Goal: Task Accomplishment & Management: Manage account settings

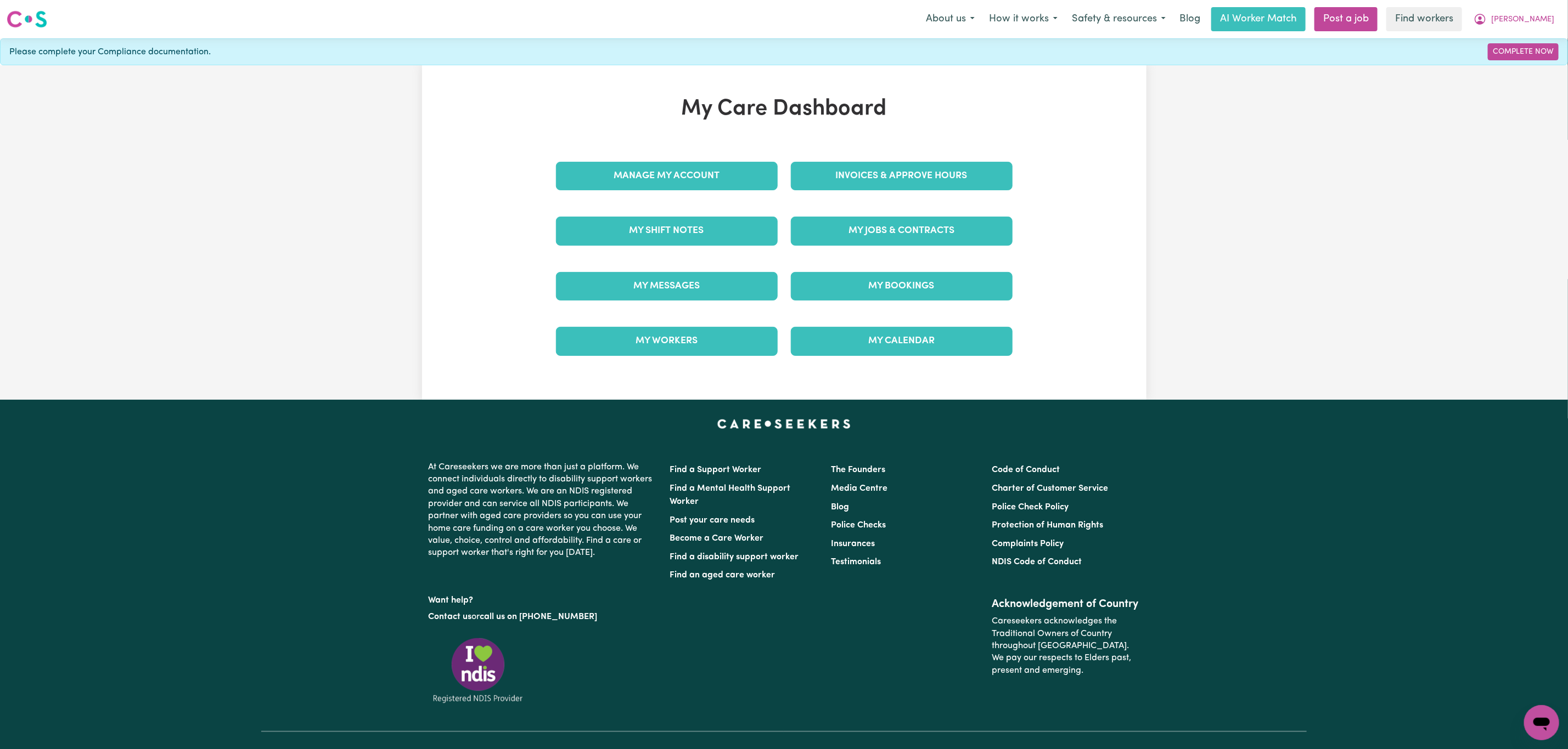
click at [664, 267] on div "My Messages" at bounding box center [666, 286] width 235 height 55
click at [672, 290] on link "My Messages" at bounding box center [666, 285] width 222 height 28
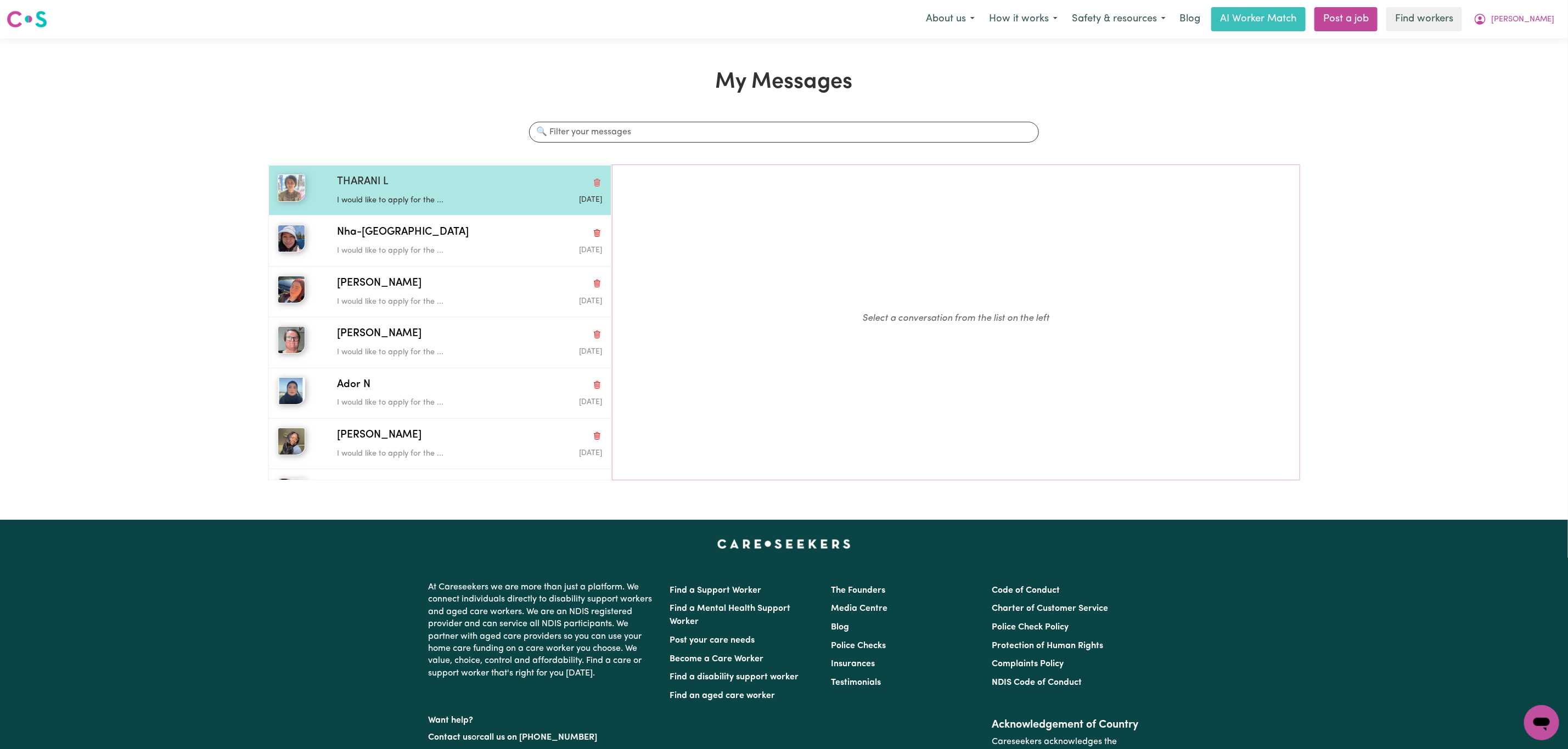
click at [411, 210] on div "[PERSON_NAME] would like to apply for the ... [DATE]" at bounding box center [440, 190] width 343 height 51
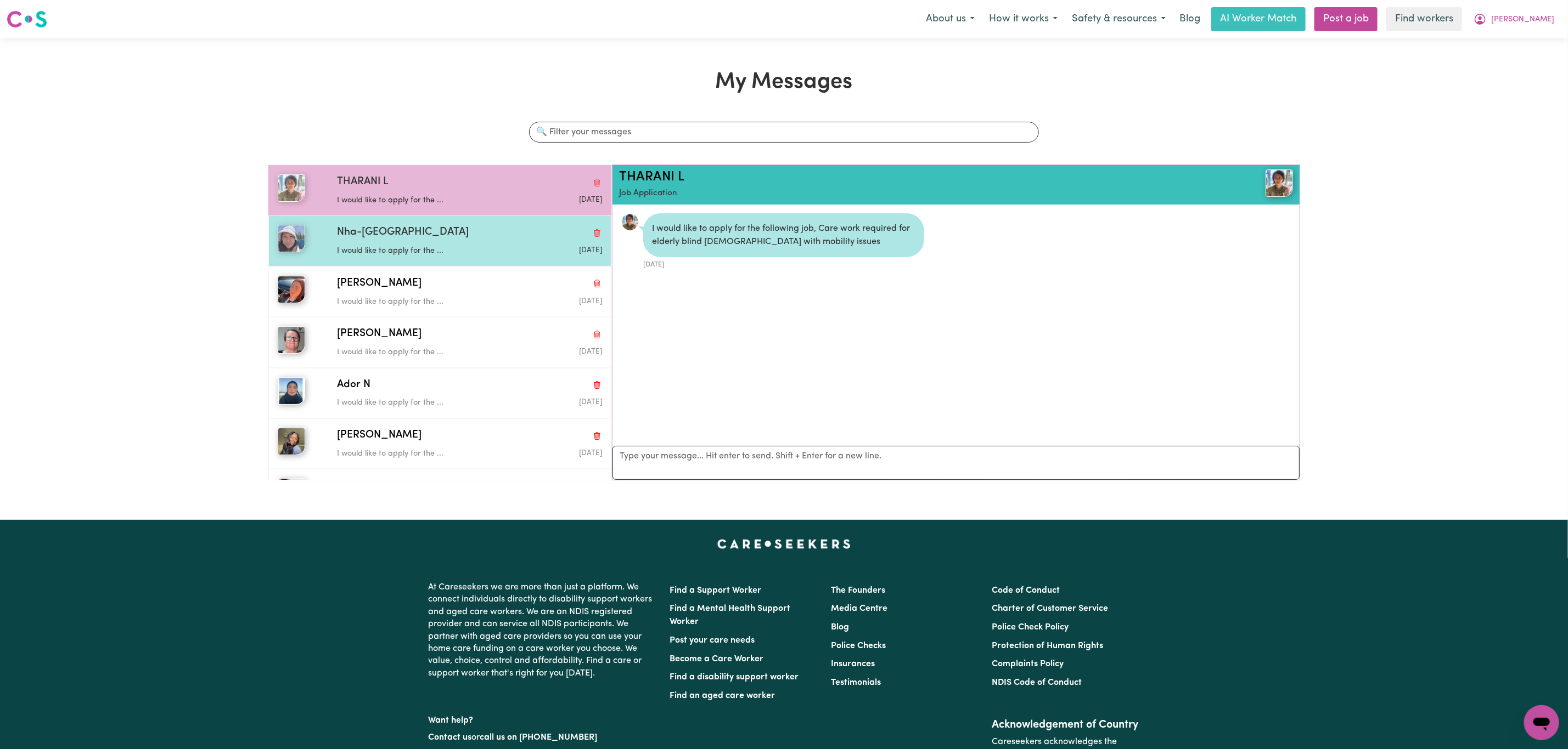
scroll to position [7, 0]
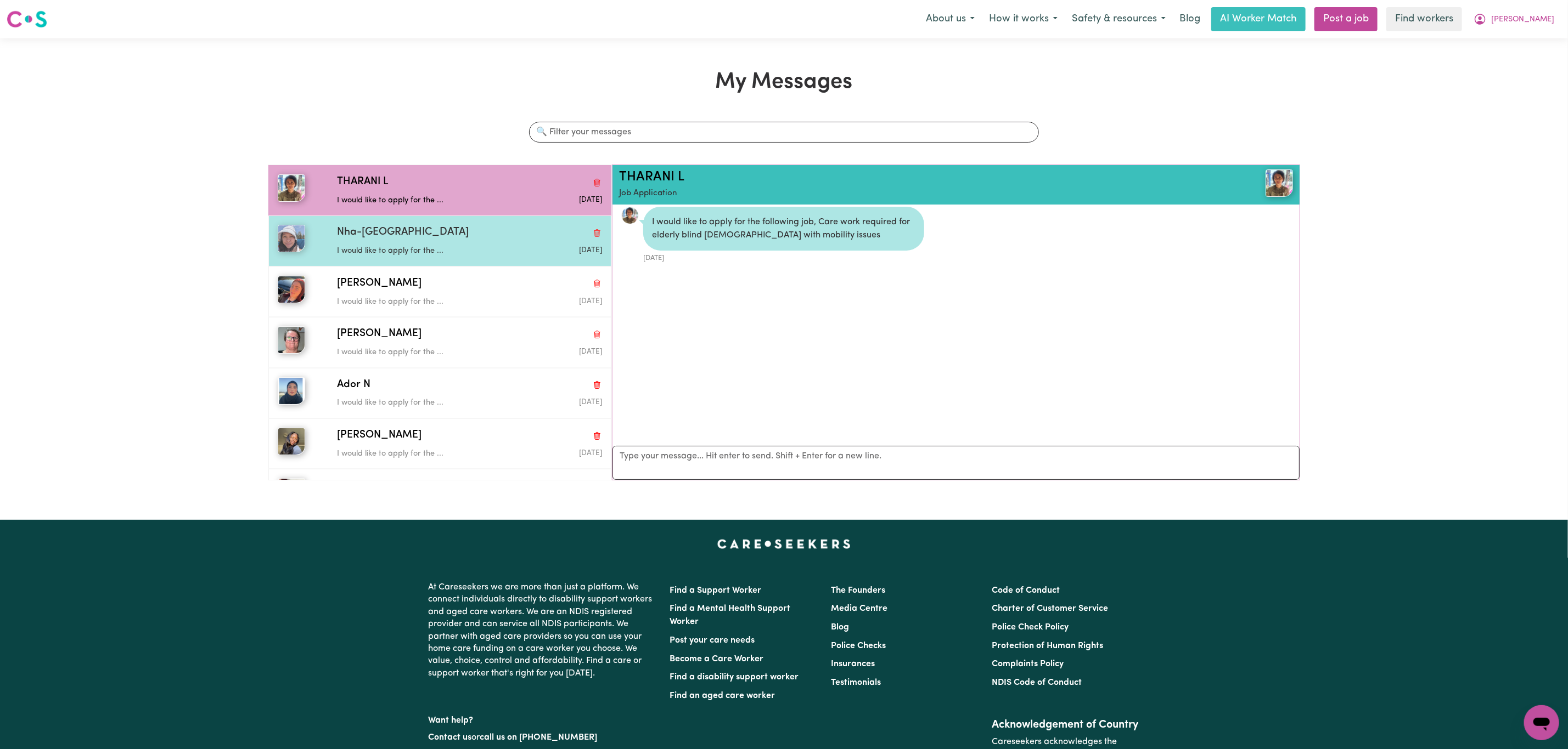
click at [473, 247] on p "I would like to apply for the ..." at bounding box center [425, 251] width 177 height 12
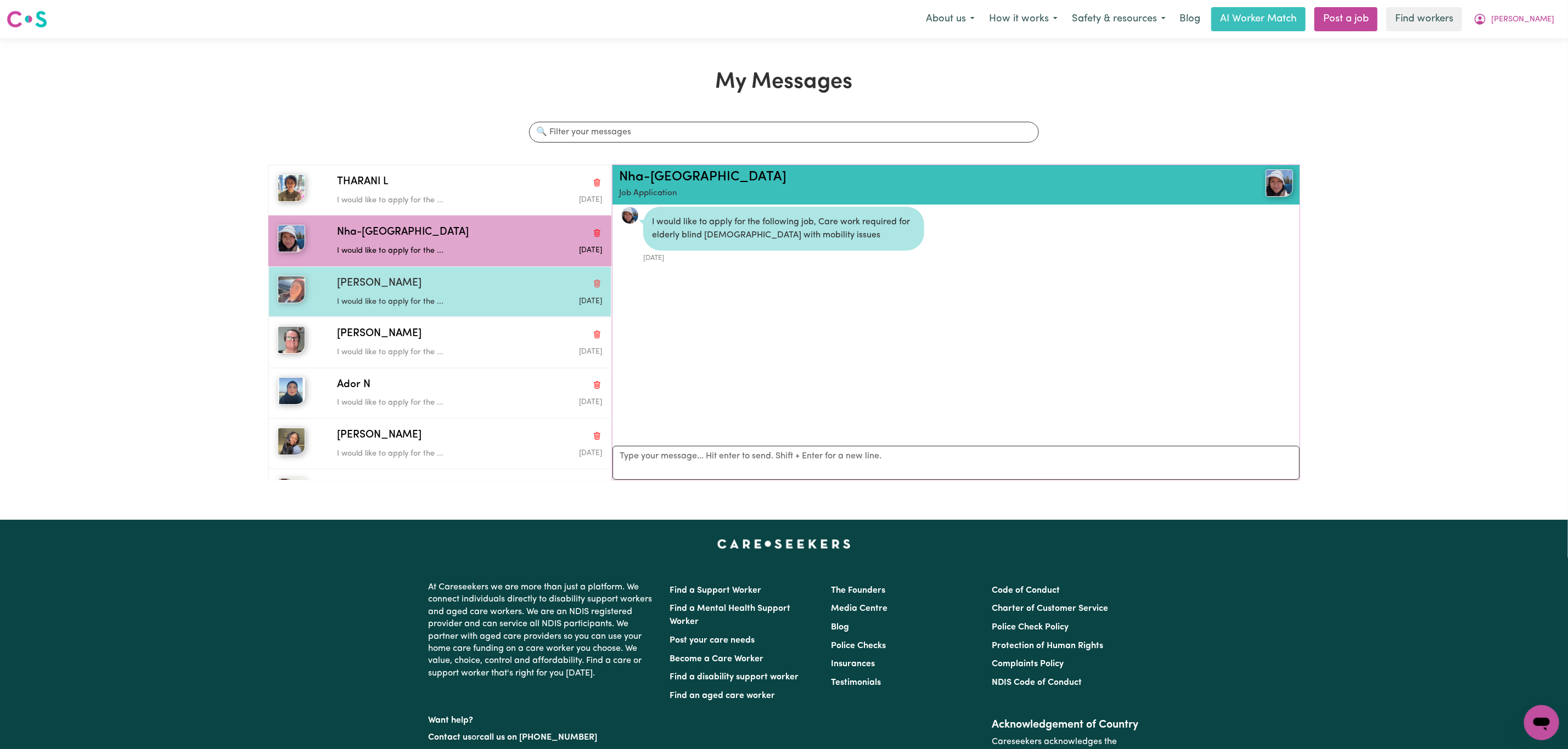
click at [427, 298] on p "I would like to apply for the ..." at bounding box center [425, 302] width 177 height 12
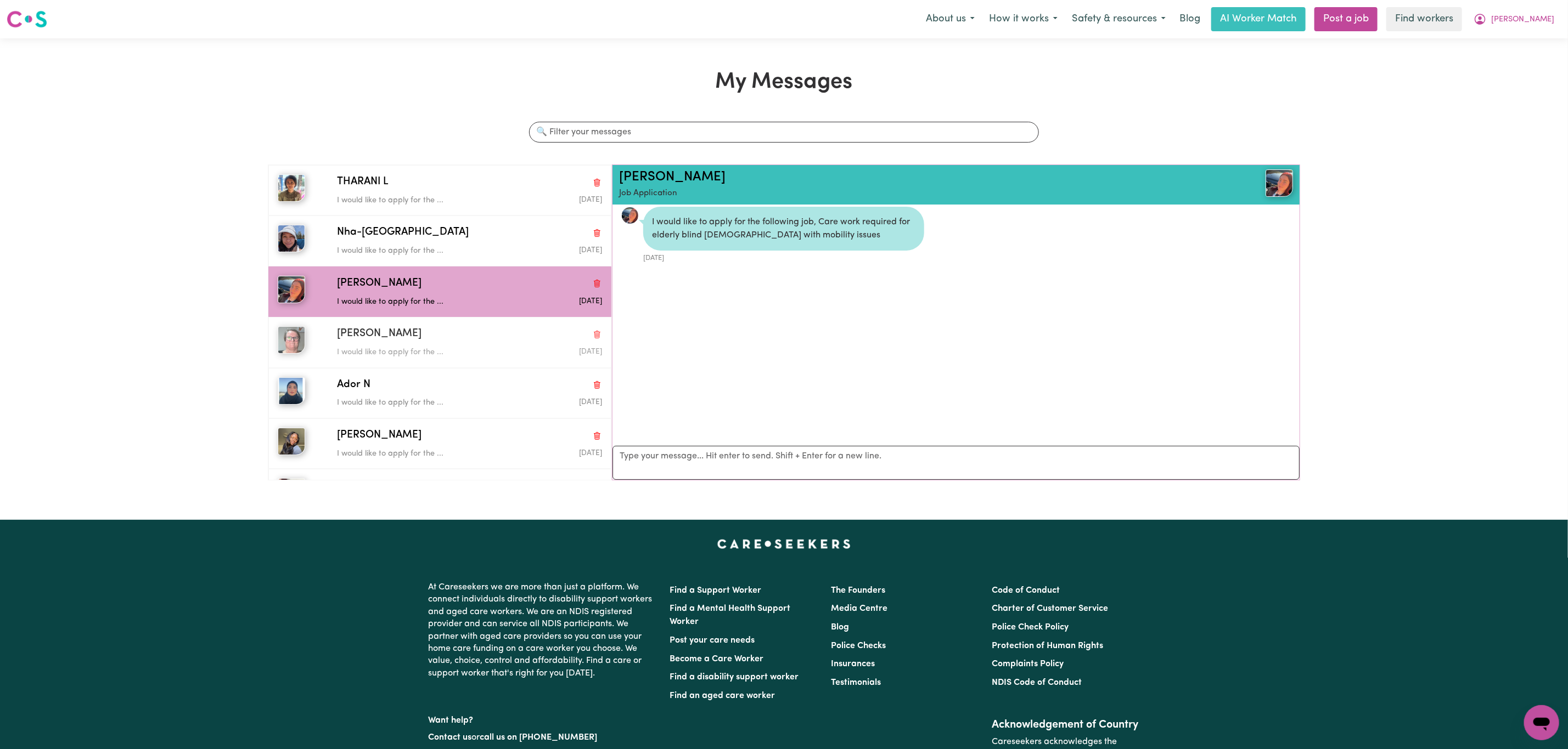
drag, startPoint x: 448, startPoint y: 356, endPoint x: 648, endPoint y: 324, distance: 202.5
click at [448, 357] on p "I would like to apply for the ..." at bounding box center [425, 352] width 177 height 12
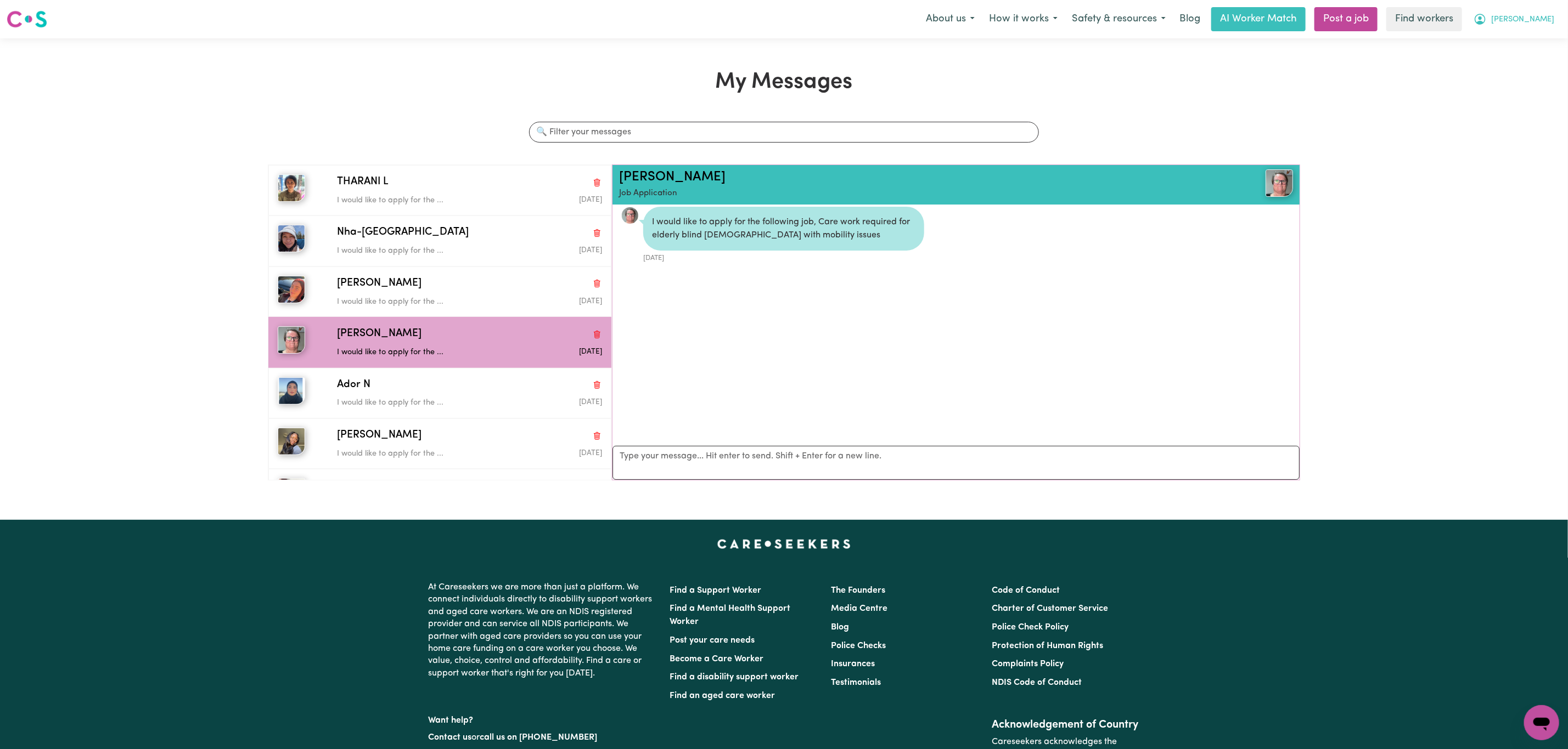
click at [1539, 17] on span "[PERSON_NAME]" at bounding box center [1523, 19] width 63 height 12
click at [1532, 54] on link "Logout" at bounding box center [1516, 63] width 86 height 21
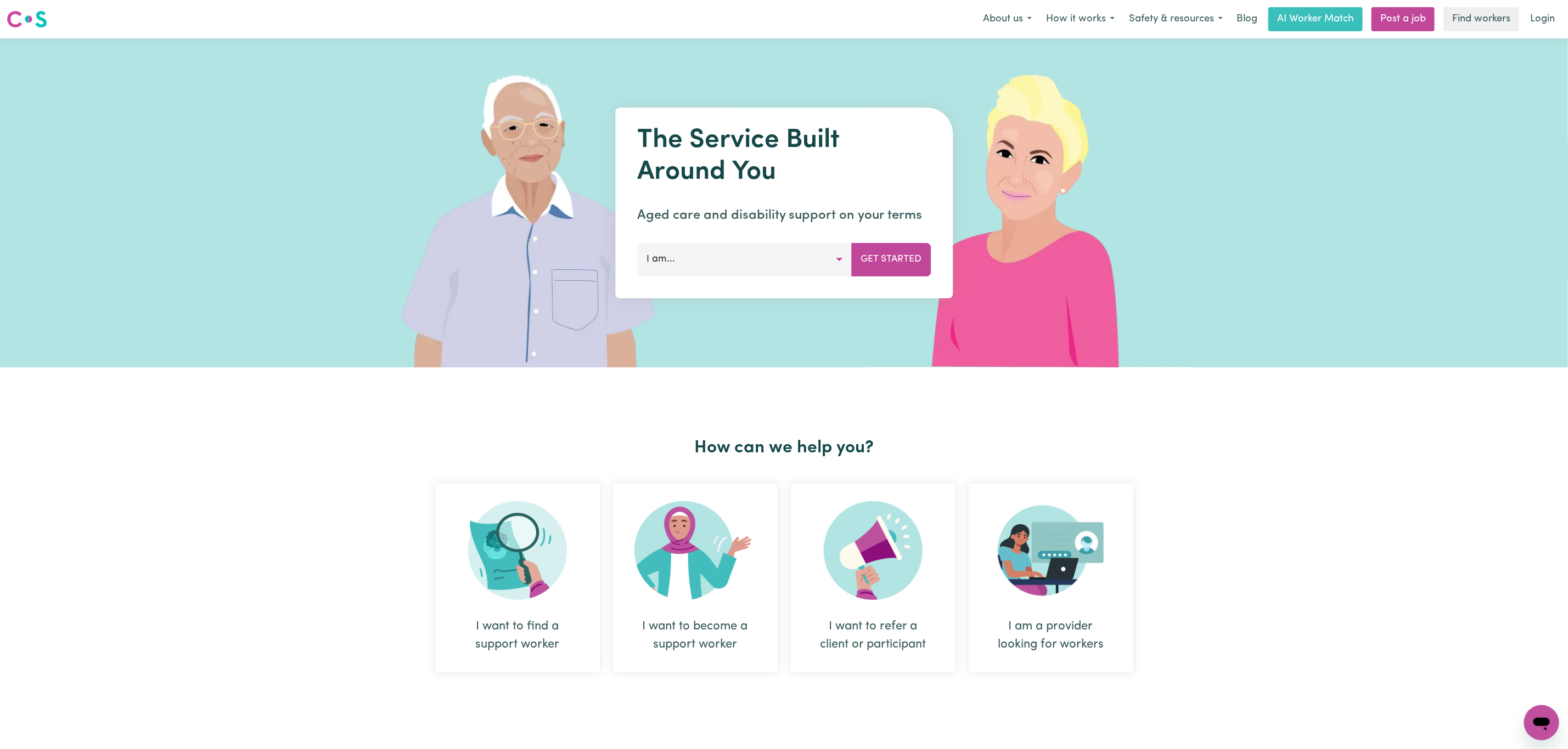
click at [1532, 54] on div "The Service Built Around You Aged care and disability support on your terms I a…" at bounding box center [784, 203] width 1568 height 329
click at [1546, 23] on link "Login" at bounding box center [1542, 19] width 38 height 24
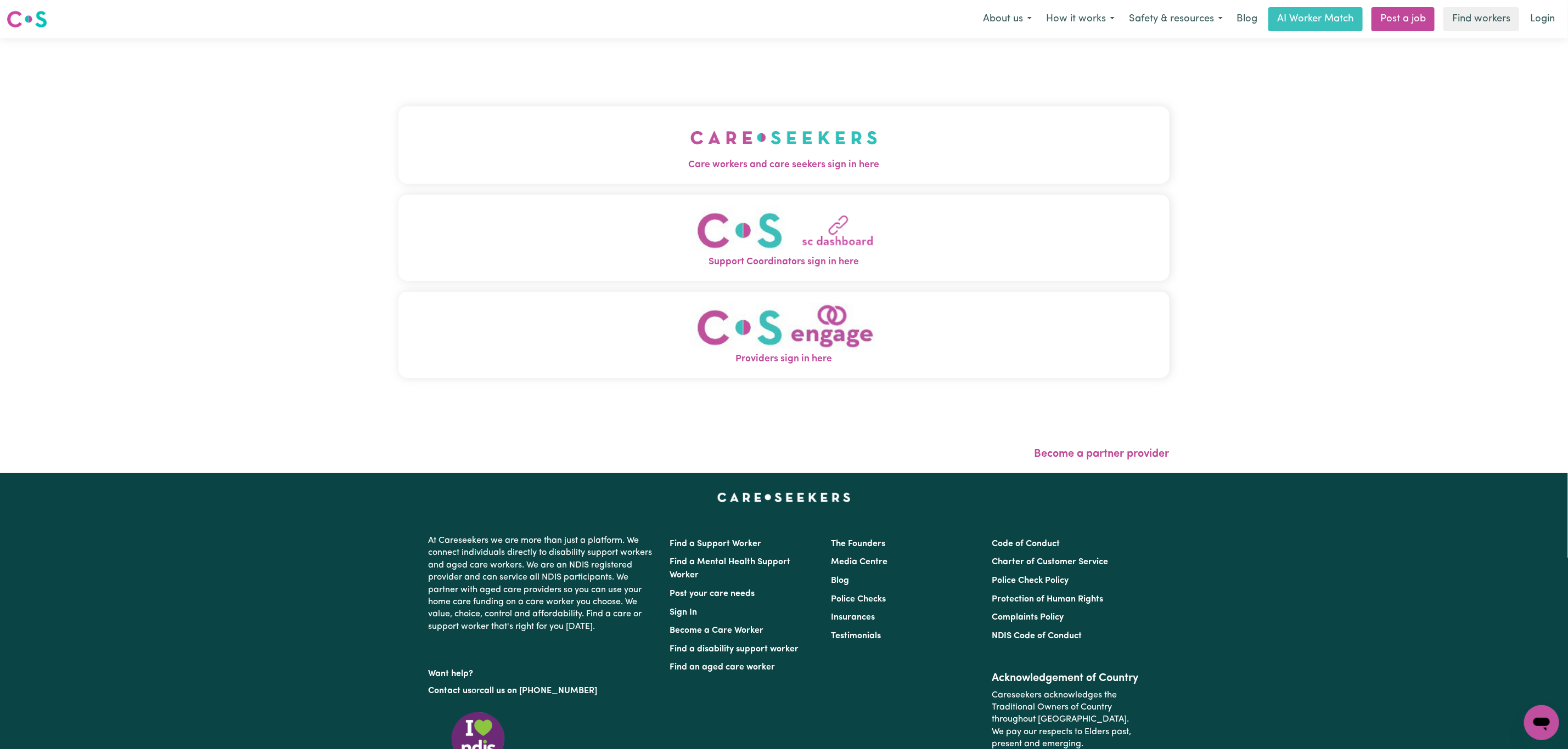
click at [907, 166] on div "Care workers and care seekers sign in here Support Coordinators sign in here Pr…" at bounding box center [784, 256] width 784 height 435
click at [876, 164] on span "Care workers and care seekers sign in here" at bounding box center [784, 165] width 771 height 15
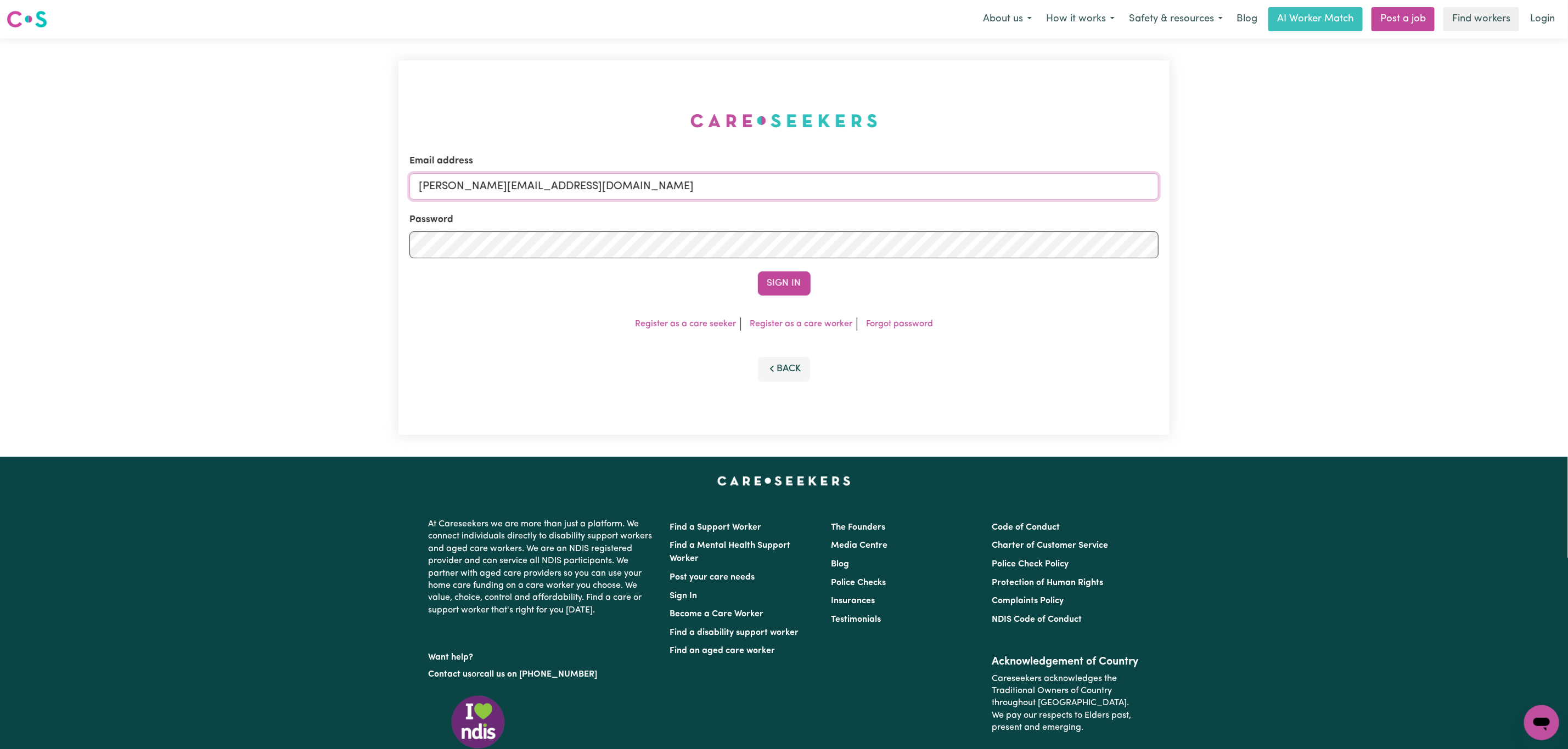
click at [623, 189] on input "[PERSON_NAME][EMAIL_ADDRESS][DOMAIN_NAME]" at bounding box center [784, 186] width 749 height 27
click at [795, 251] on form "Email address [EMAIL_ADDRESS][PERSON_NAME][DOMAIN_NAME] Password Sign In" at bounding box center [784, 225] width 749 height 142
type input "superuser~[EMAIL_ADDRESS][DOMAIN_NAME]"
click at [789, 289] on button "Sign In" at bounding box center [784, 284] width 52 height 24
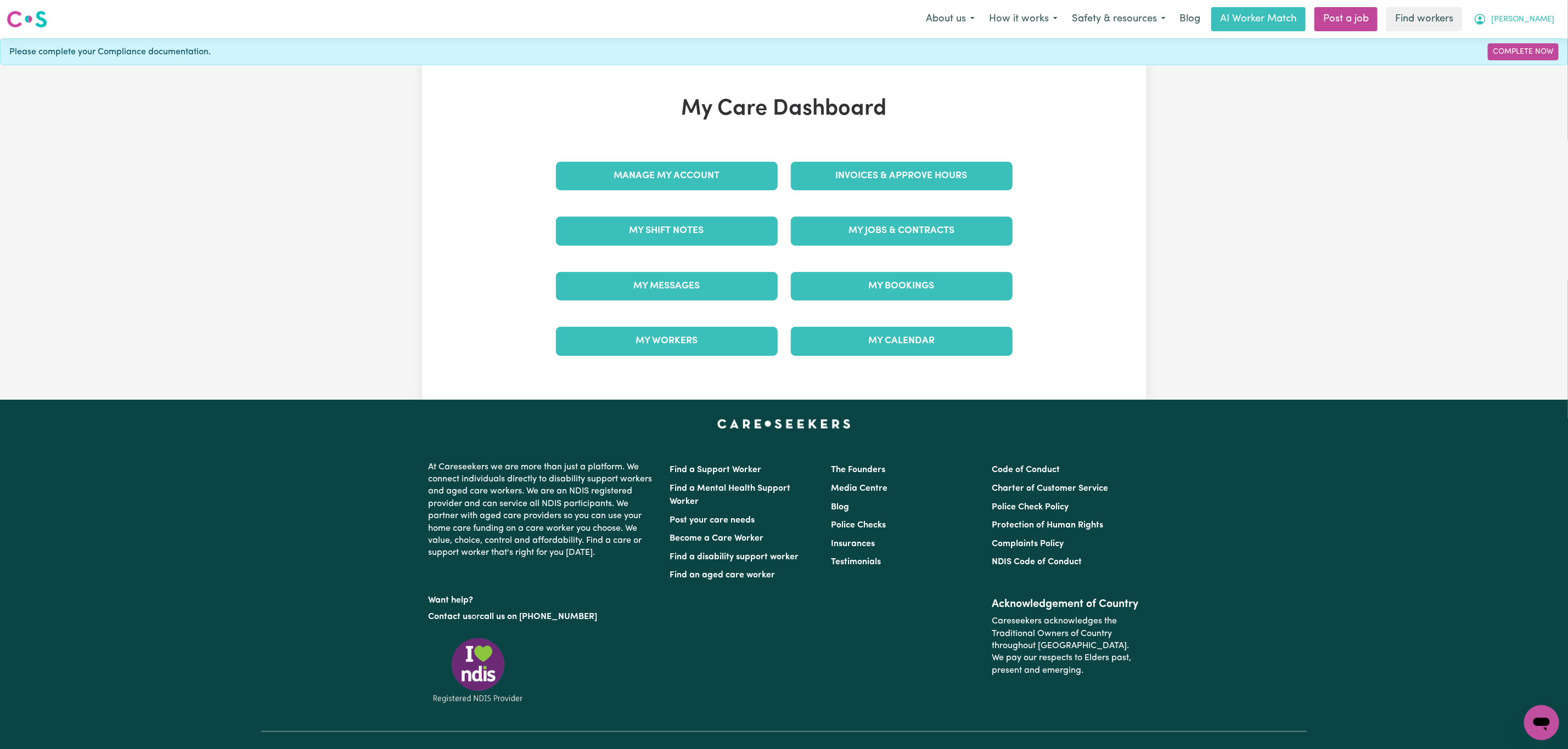
click at [1548, 16] on span "[PERSON_NAME]" at bounding box center [1523, 19] width 63 height 12
click at [1516, 71] on link "Logout" at bounding box center [1516, 63] width 86 height 21
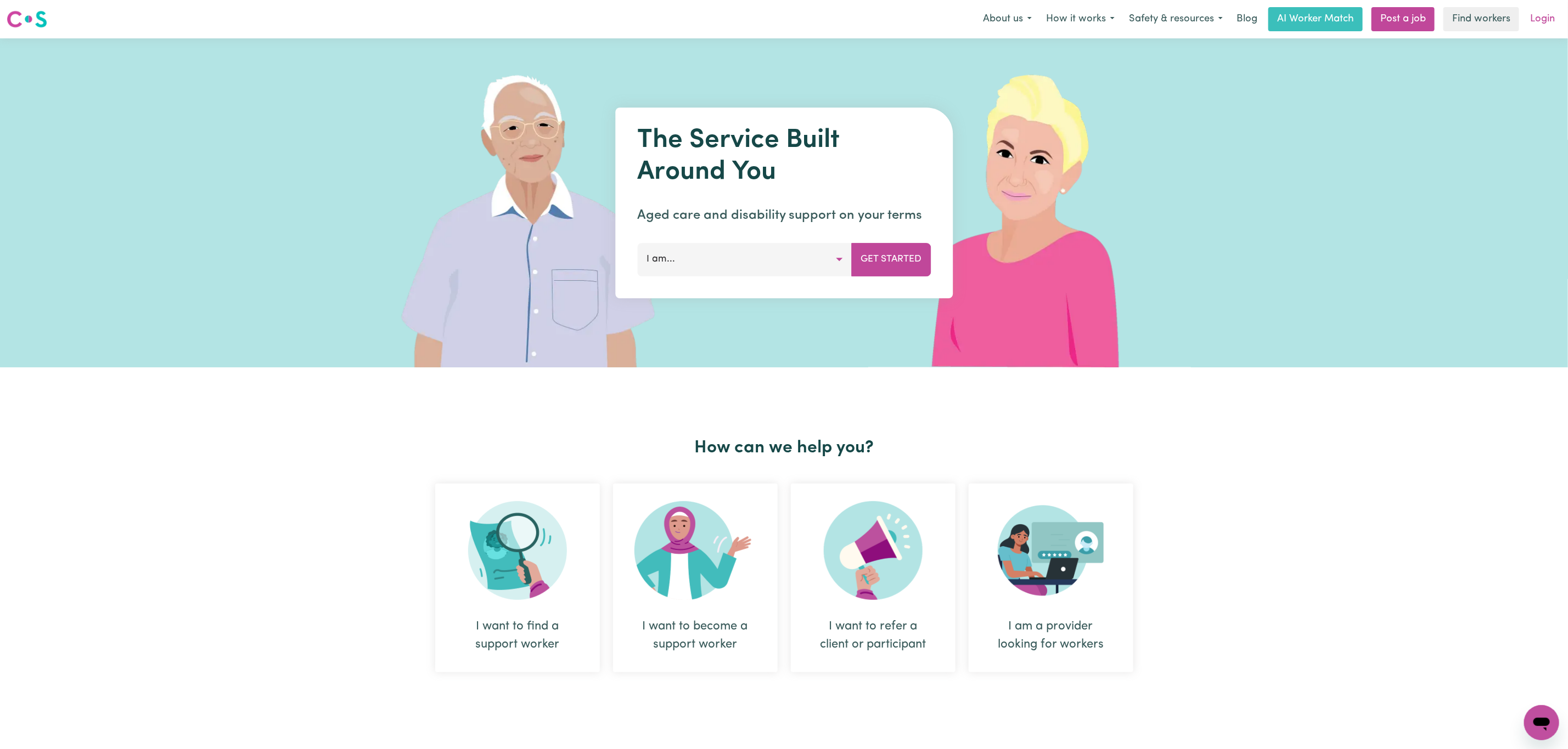
click at [1559, 18] on link "Login" at bounding box center [1542, 19] width 38 height 24
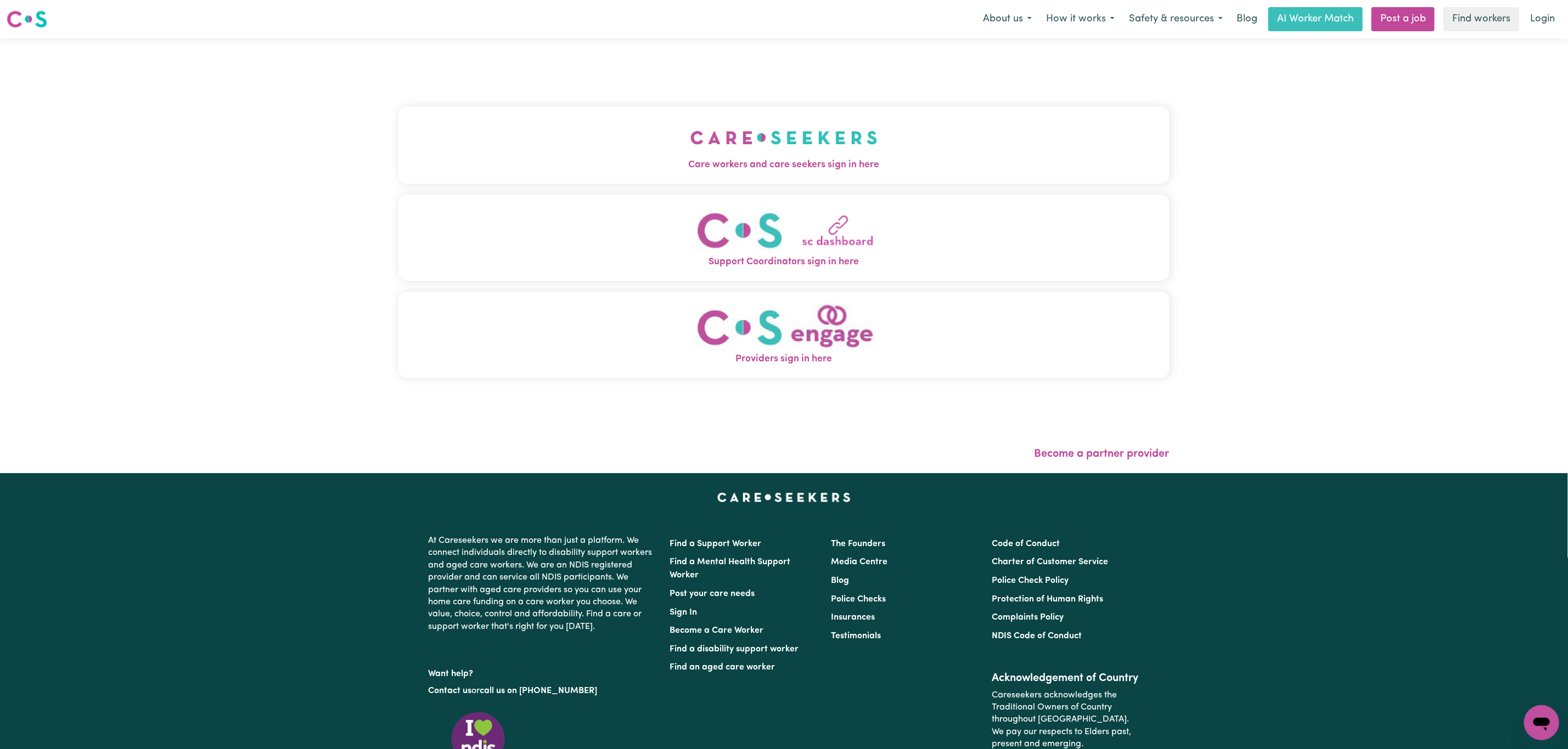
click at [652, 171] on span "Care workers and care seekers sign in here" at bounding box center [784, 165] width 771 height 15
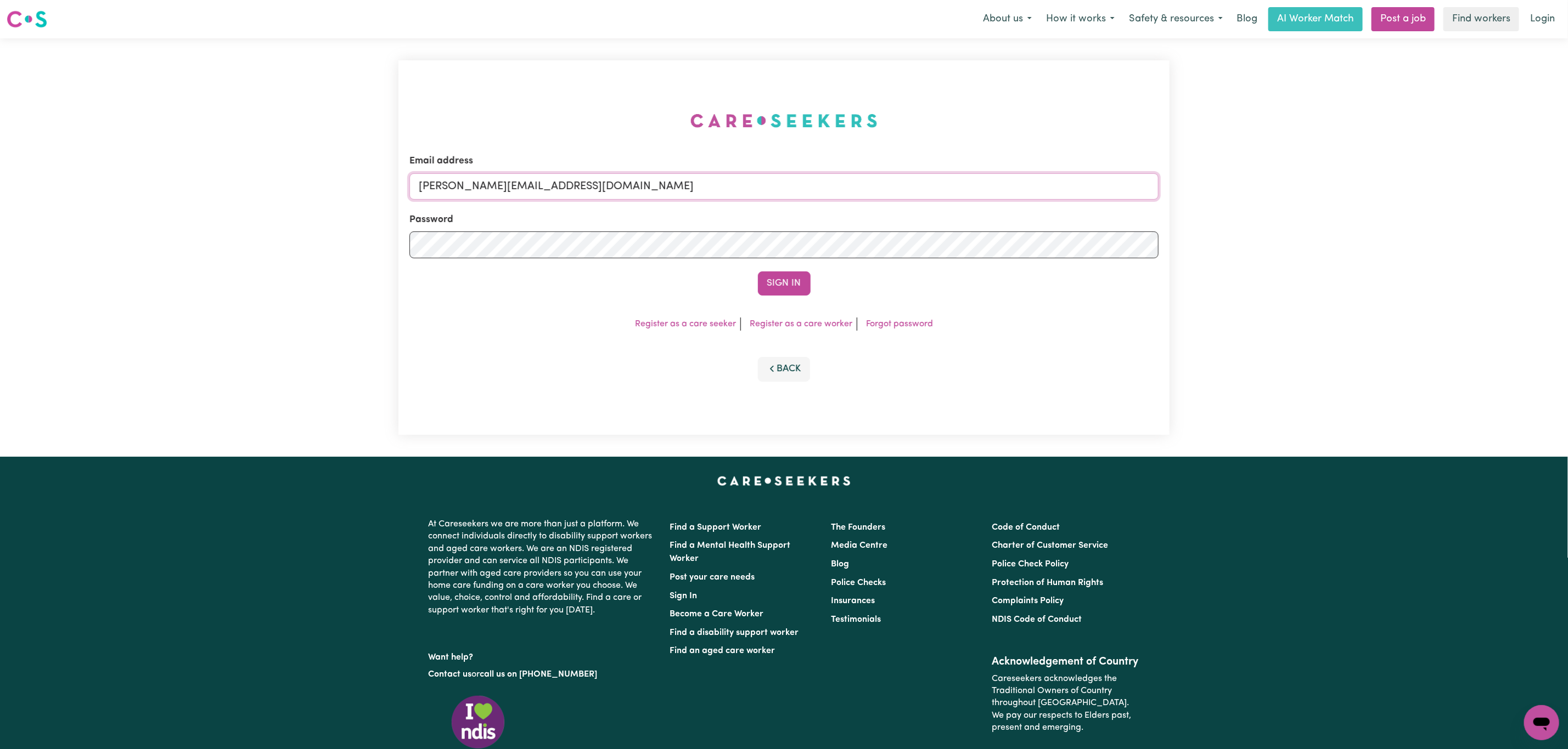
click at [611, 177] on input "[PERSON_NAME][EMAIL_ADDRESS][DOMAIN_NAME]" at bounding box center [784, 186] width 749 height 27
drag, startPoint x: 474, startPoint y: 186, endPoint x: 822, endPoint y: 191, distance: 348.0
click at [819, 186] on input "[EMAIL_ADDRESS][PERSON_NAME][DOMAIN_NAME]" at bounding box center [784, 186] width 749 height 27
type input "superuser~[EMAIL_ADDRESS][DOMAIN_NAME]"
click at [790, 285] on button "Sign In" at bounding box center [784, 284] width 52 height 24
